Goal: Transaction & Acquisition: Purchase product/service

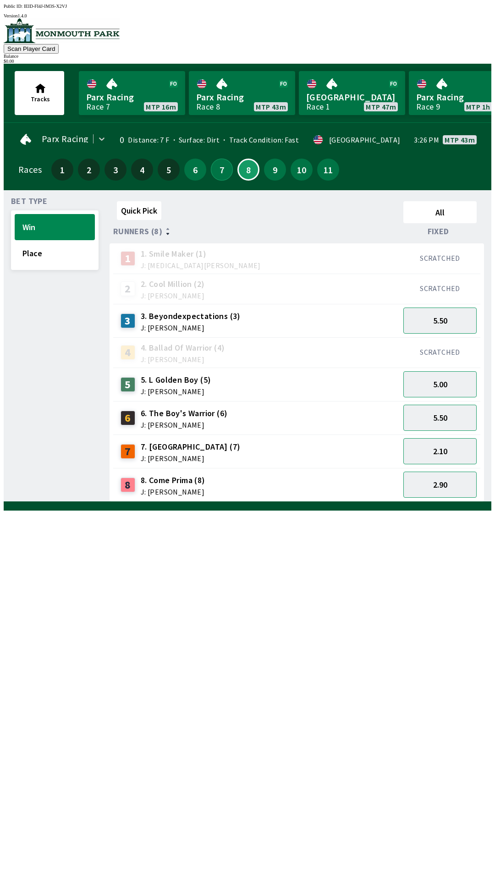
click at [214, 173] on button "7" at bounding box center [222, 170] width 22 height 22
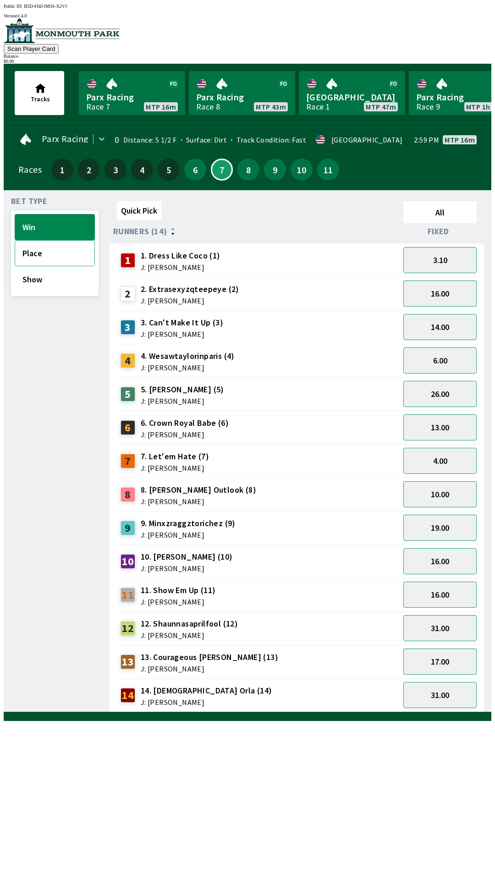
click at [68, 253] on button "Place" at bounding box center [55, 253] width 80 height 26
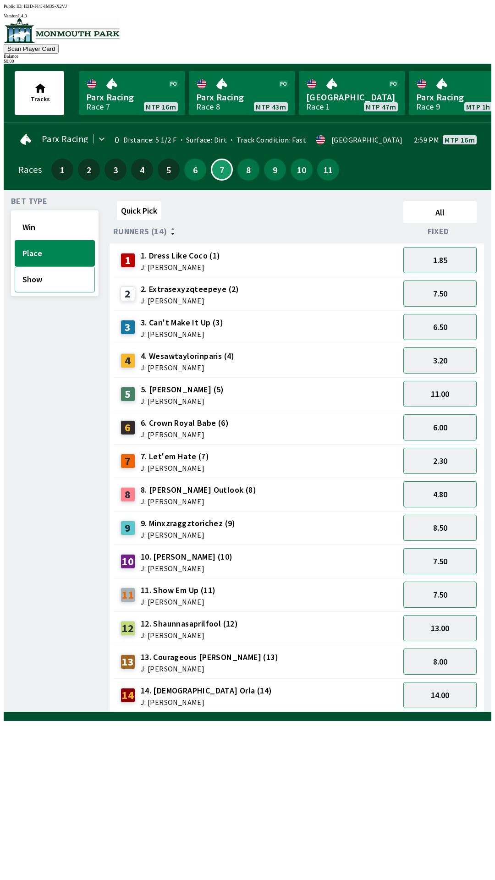
click at [69, 278] on button "Show" at bounding box center [55, 279] width 80 height 26
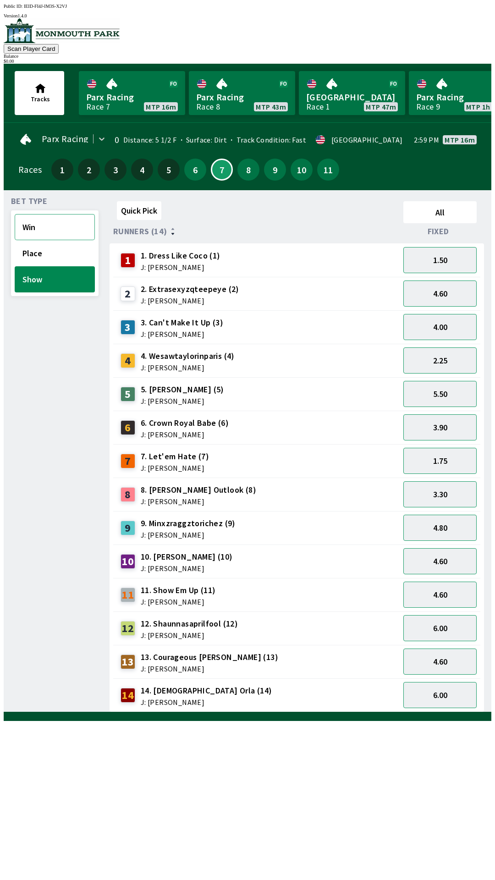
click at [63, 223] on button "Win" at bounding box center [55, 227] width 80 height 26
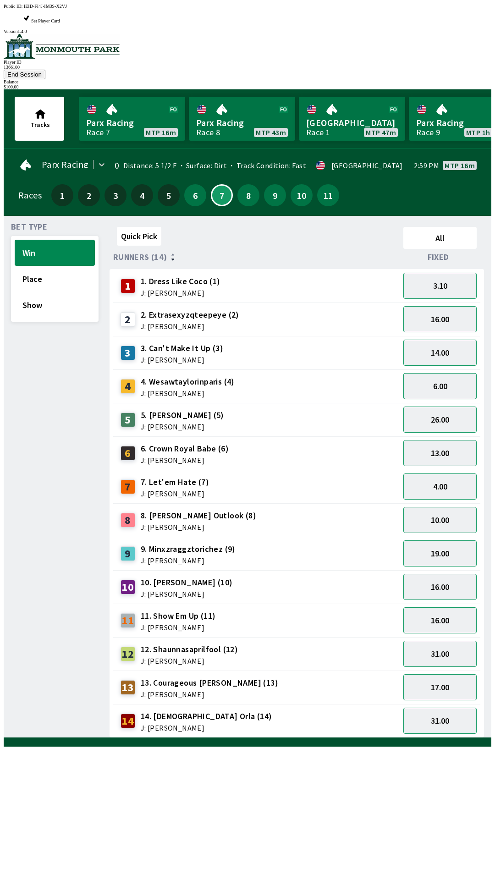
click at [457, 373] on button "6.00" at bounding box center [439, 386] width 73 height 26
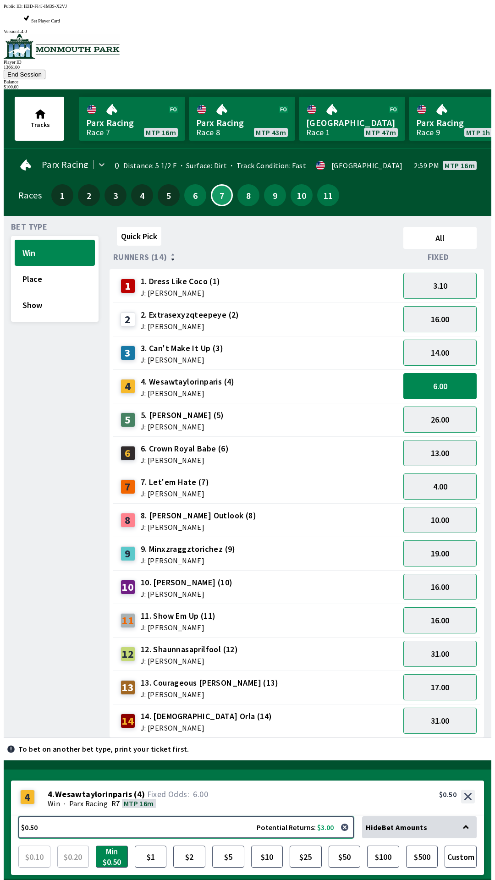
click at [103, 816] on button "$0.50 Potential Returns: $3.00" at bounding box center [185, 827] width 335 height 22
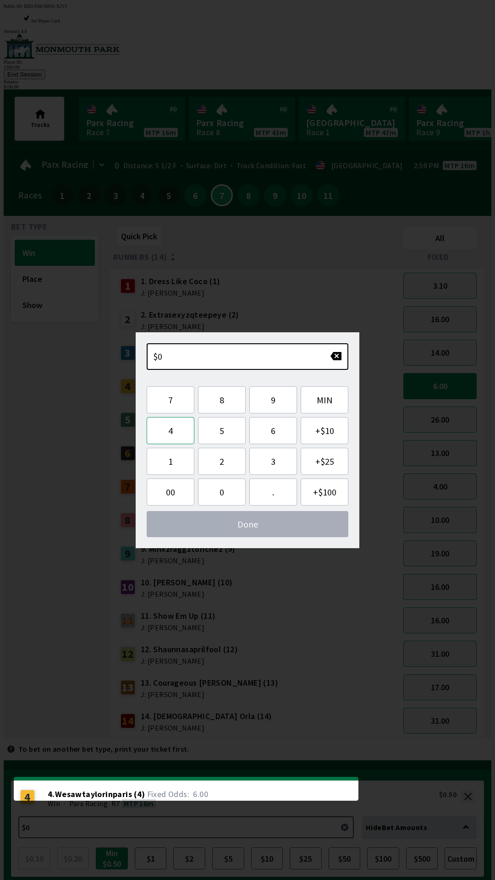
click at [169, 432] on button "4" at bounding box center [171, 430] width 48 height 27
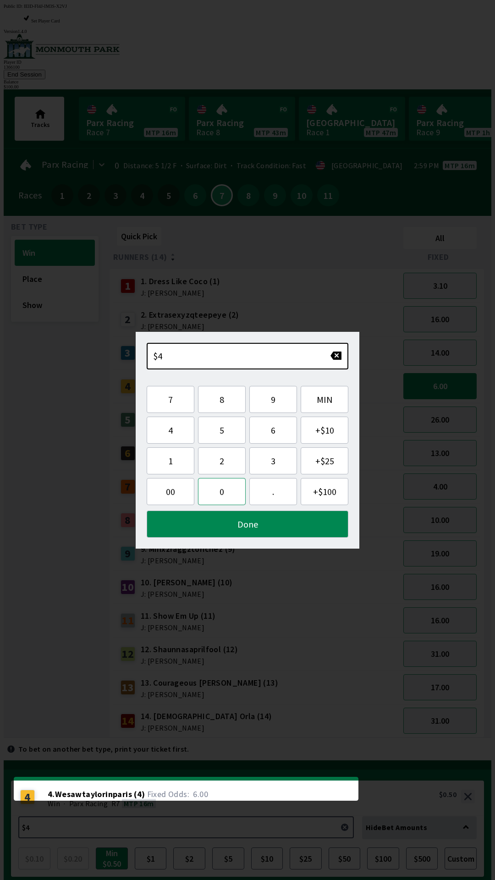
click at [233, 494] on button "0" at bounding box center [222, 491] width 48 height 27
click at [249, 526] on button "Done" at bounding box center [248, 523] width 202 height 27
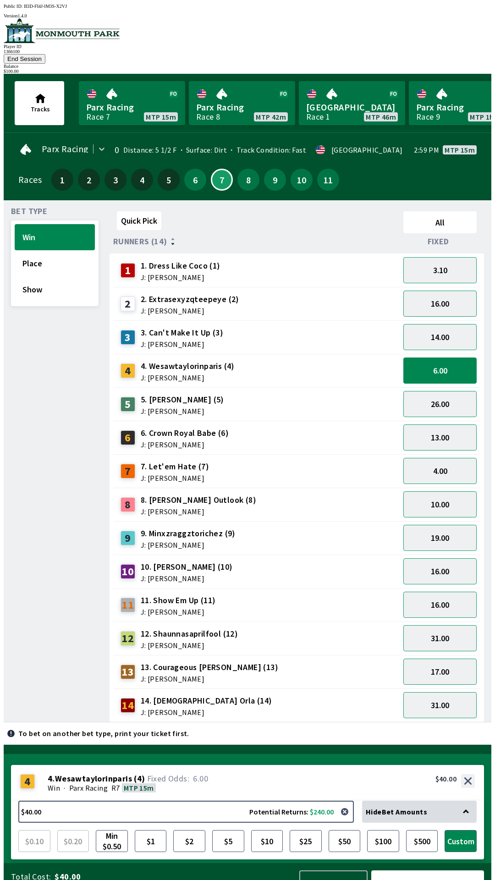
click at [424, 875] on button "Bet Now $40.00" at bounding box center [427, 883] width 113 height 27
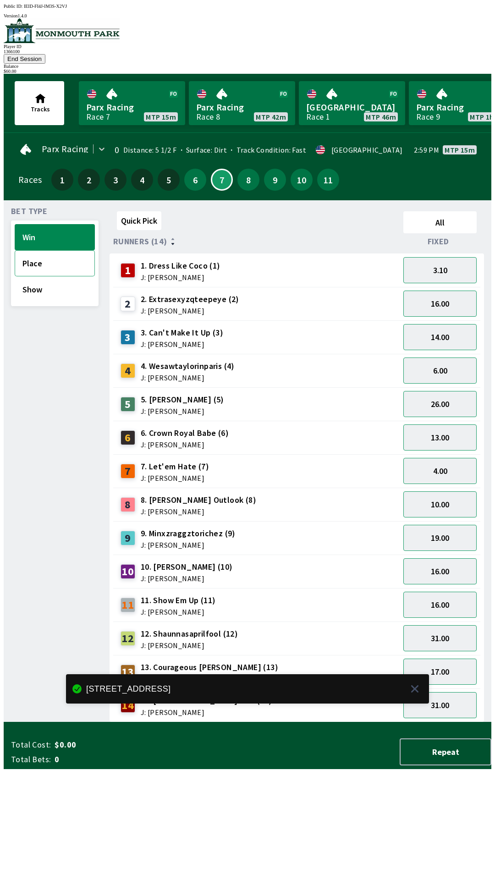
click at [57, 254] on button "Place" at bounding box center [55, 263] width 80 height 26
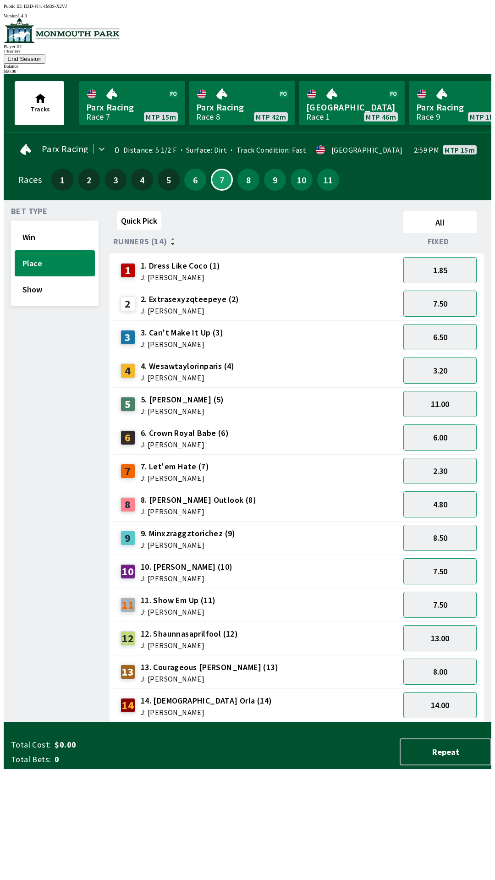
click at [448, 358] on button "3.20" at bounding box center [439, 370] width 73 height 26
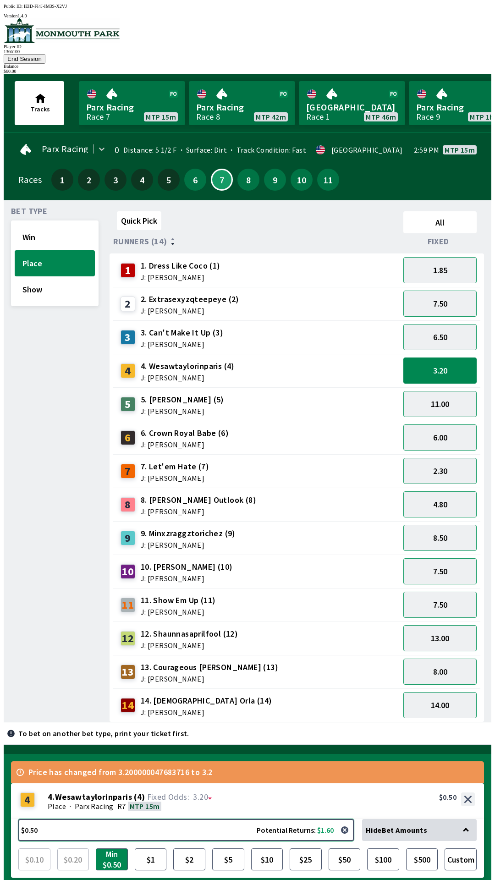
click at [96, 819] on button "$0.50 Potential Returns: $1.60" at bounding box center [185, 830] width 335 height 22
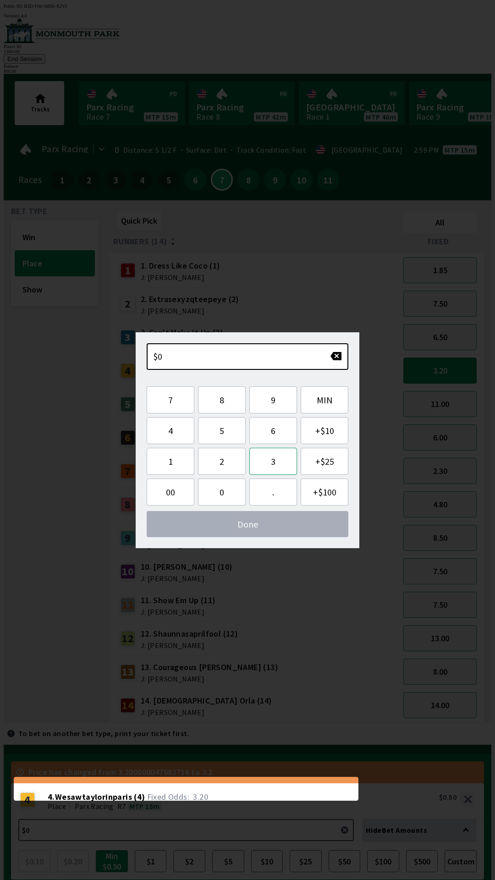
click at [269, 463] on button "3" at bounding box center [273, 461] width 48 height 27
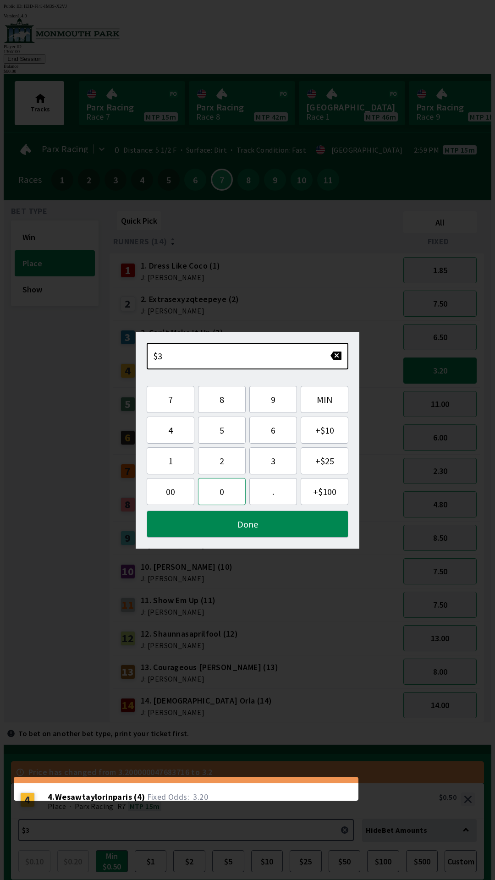
click at [231, 490] on button "0" at bounding box center [222, 491] width 48 height 27
click at [262, 535] on button "Done" at bounding box center [248, 523] width 202 height 27
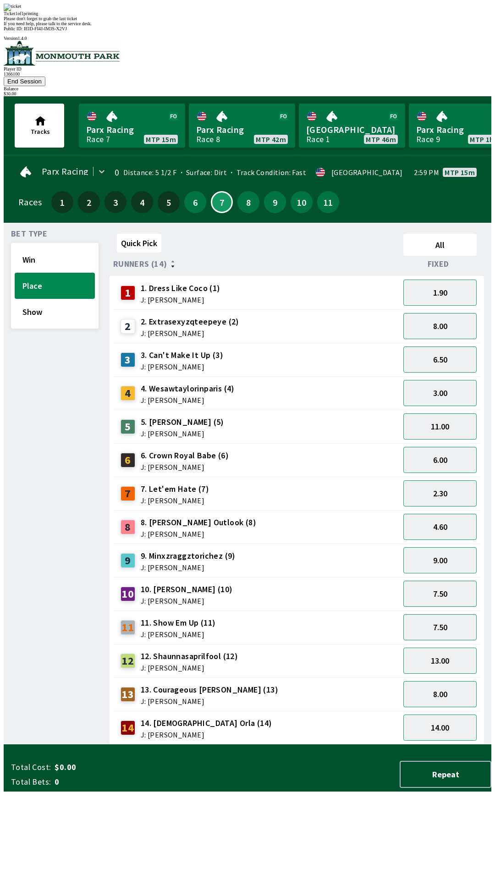
click at [347, 26] on div "Ticket 1 of 1 printing Please don't forget to grab the last ticket If you need …" at bounding box center [247, 15] width 487 height 22
click at [45, 77] on button "End Session" at bounding box center [25, 82] width 42 height 10
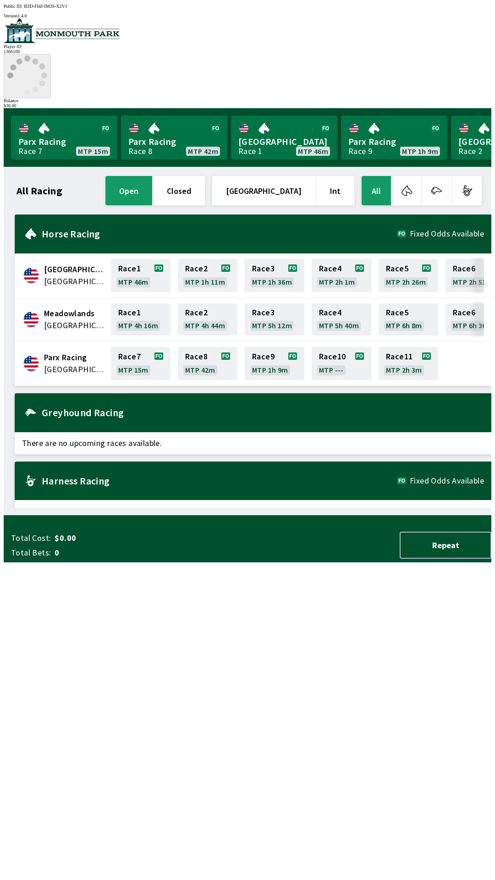
click at [47, 55] on icon at bounding box center [27, 75] width 40 height 40
